Goal: Obtain resource: Download file/media

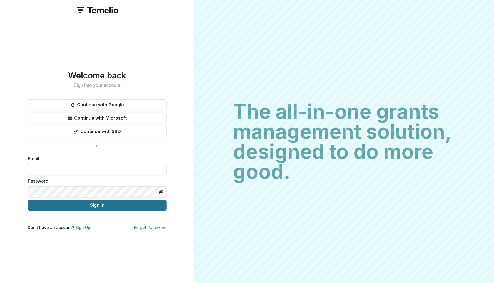
type input "**********"
click at [97, 203] on button "Sign In" at bounding box center [97, 205] width 139 height 11
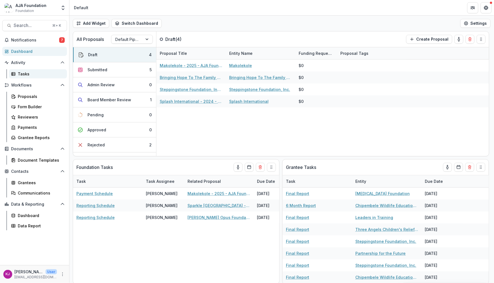
click at [24, 73] on div "Tasks" at bounding box center [40, 74] width 45 height 6
click at [43, 39] on span "Notifications" at bounding box center [35, 40] width 48 height 5
click at [34, 212] on div "Dashboard" at bounding box center [40, 215] width 45 height 6
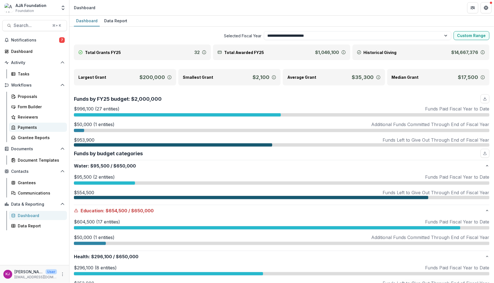
click at [31, 124] on div "Payments" at bounding box center [40, 127] width 45 height 6
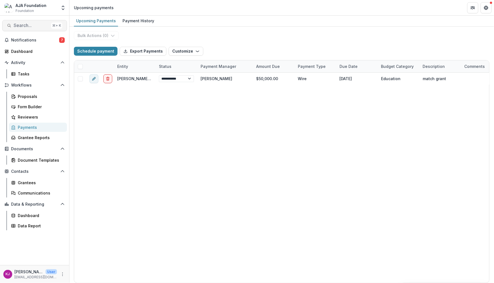
click at [38, 24] on span "Search..." at bounding box center [31, 25] width 35 height 5
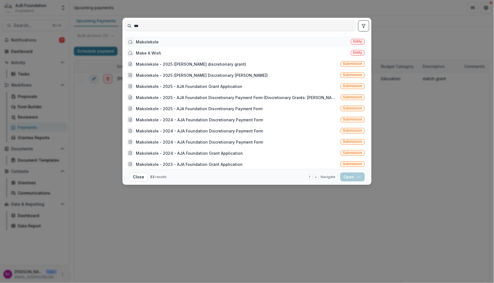
type input "***"
click at [157, 41] on div "Makolekole Entity" at bounding box center [246, 41] width 242 height 11
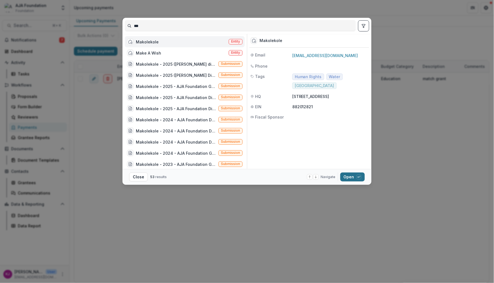
click at [354, 175] on button "Open with enter key" at bounding box center [352, 176] width 24 height 9
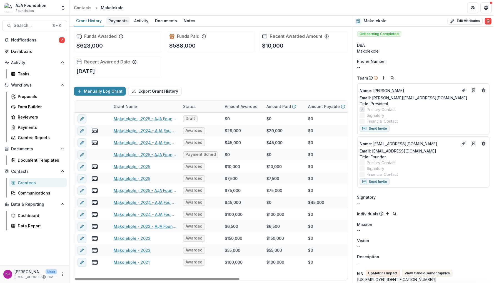
click at [122, 19] on div "Payments" at bounding box center [118, 21] width 24 height 8
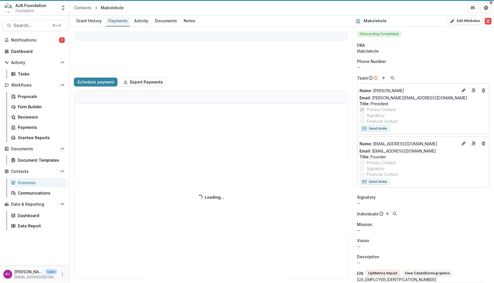
select select "****"
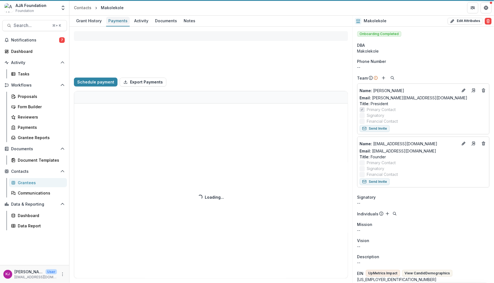
select select "****"
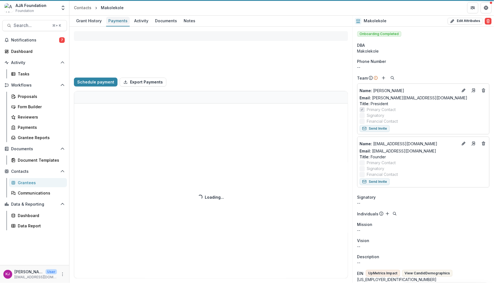
select select "****"
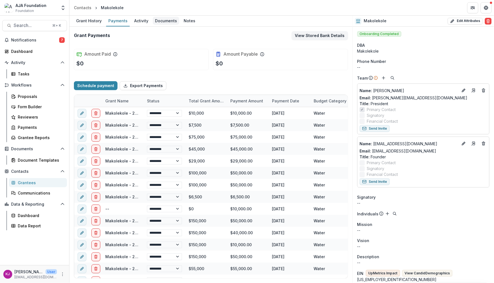
click at [169, 19] on div "Documents" at bounding box center [166, 21] width 26 height 8
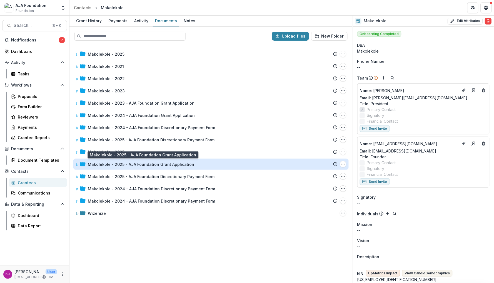
click at [103, 164] on div "Makolekole - 2025 - AJA Foundation Grant Application" at bounding box center [141, 164] width 106 height 6
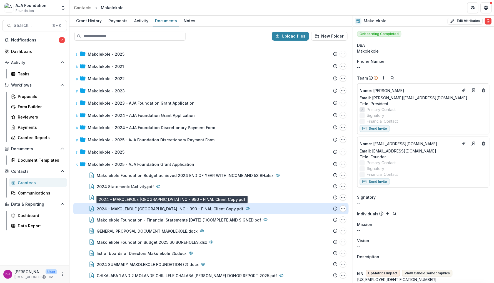
scroll to position [1, 0]
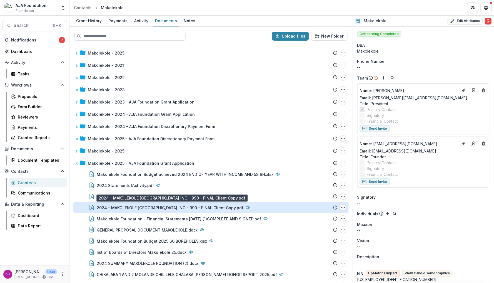
click at [172, 206] on div "2024 - MAKOLEKOLE [GEOGRAPHIC_DATA] INC - 990 - FINAL Client Copy.pdf" at bounding box center [170, 208] width 147 height 6
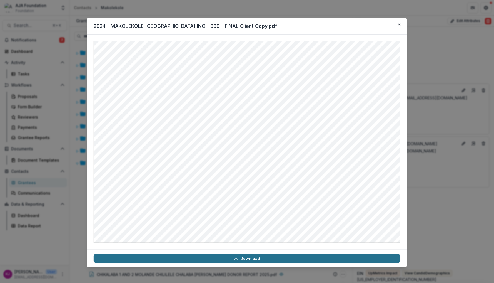
click at [279, 256] on link "Download" at bounding box center [247, 258] width 307 height 9
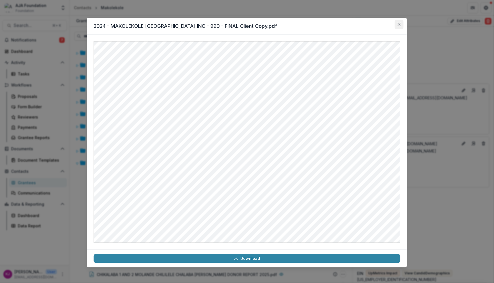
click at [401, 25] on icon "Close" at bounding box center [399, 24] width 3 height 3
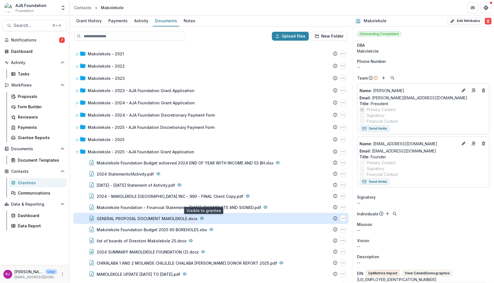
scroll to position [13, 0]
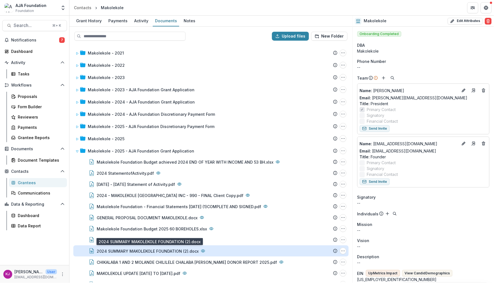
click at [161, 251] on div "2024 SUMMARY MAKOLEKOLE FOUNDATION (2).docx" at bounding box center [148, 251] width 102 height 6
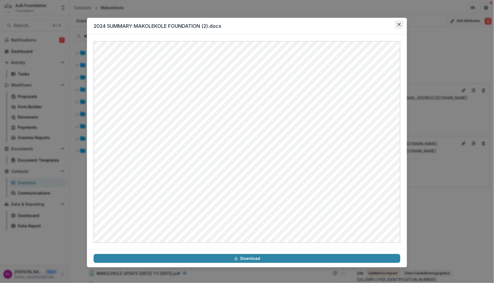
click at [399, 25] on icon "Close" at bounding box center [399, 24] width 3 height 3
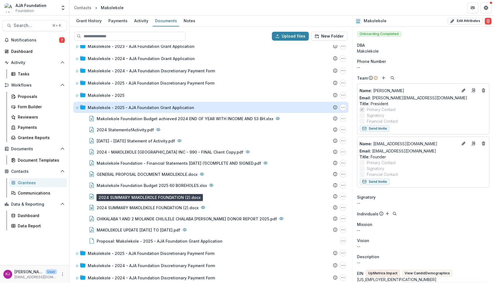
scroll to position [58, 0]
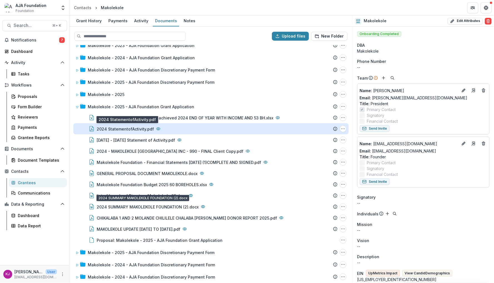
click at [133, 128] on div "2024 StatementofActivity.pdf" at bounding box center [125, 129] width 57 height 6
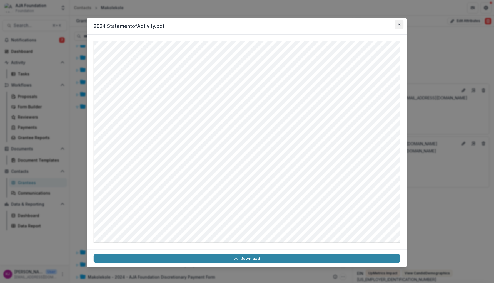
click at [400, 24] on icon "Close" at bounding box center [399, 24] width 3 height 3
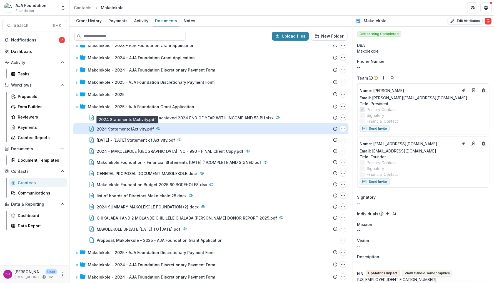
click at [142, 129] on div "2024 StatementofActivity.pdf" at bounding box center [125, 129] width 57 height 6
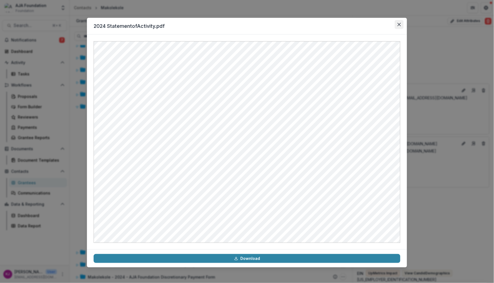
click at [401, 26] on button "Close" at bounding box center [399, 24] width 9 height 9
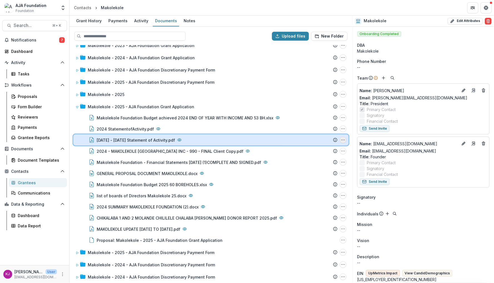
click at [342, 139] on icon "Jan - Jul 2025 Statement of Activity.pdf Options" at bounding box center [343, 140] width 4 height 4
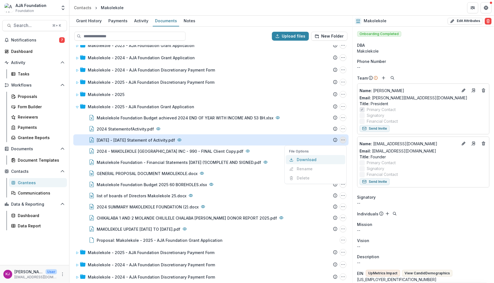
click at [311, 158] on button "Download" at bounding box center [315, 159] width 59 height 9
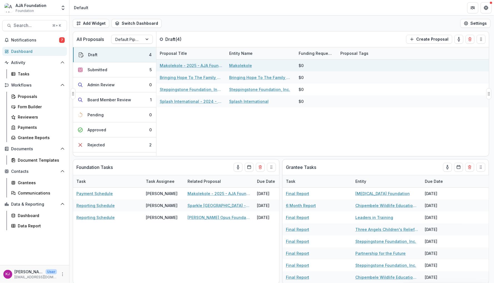
click at [178, 68] on link "Makolekole - 2025 - AJA Foundation Grant Application" at bounding box center [191, 66] width 63 height 6
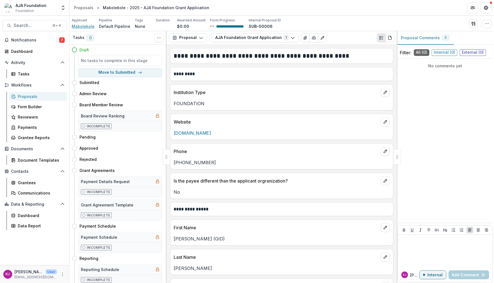
click at [88, 25] on span "Makolekole" at bounding box center [83, 26] width 23 height 6
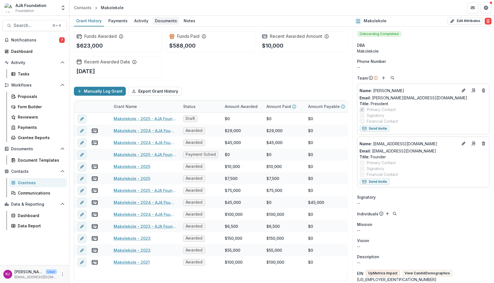
click at [168, 21] on div "Documents" at bounding box center [166, 21] width 26 height 8
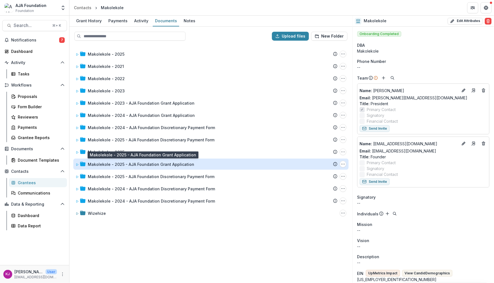
click at [132, 165] on div "Makolekole - 2025 - AJA Foundation Grant Application" at bounding box center [141, 164] width 106 height 6
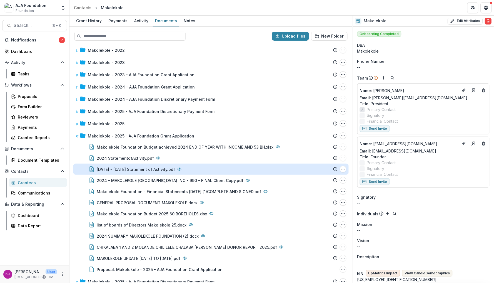
scroll to position [29, 0]
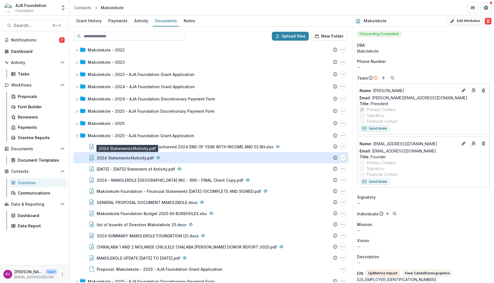
click at [131, 157] on div "2024 StatementofActivity.pdf" at bounding box center [125, 158] width 57 height 6
